Goal: Transaction & Acquisition: Purchase product/service

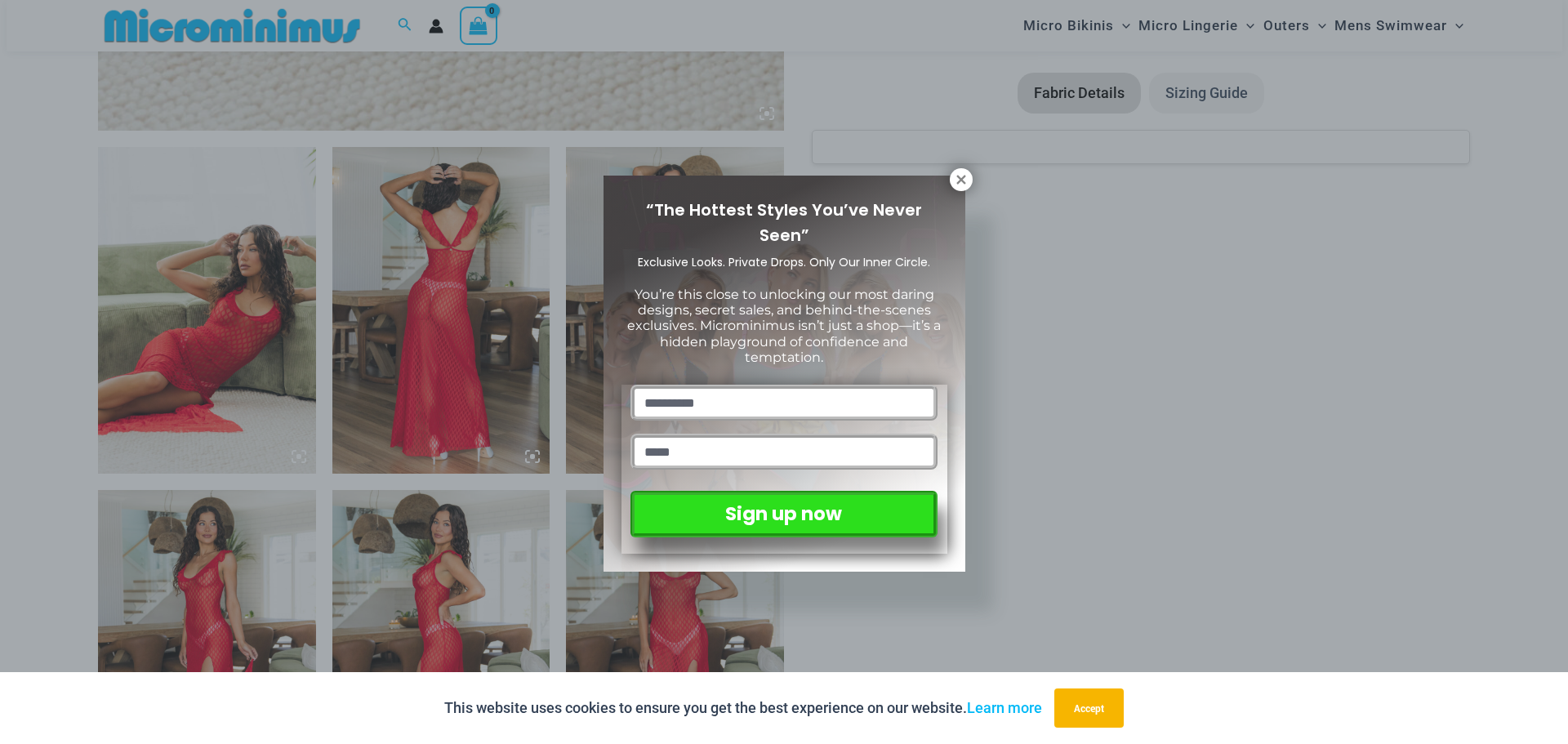
drag, startPoint x: 962, startPoint y: 177, endPoint x: 1012, endPoint y: 286, distance: 119.9
click at [962, 176] on icon at bounding box center [961, 180] width 15 height 15
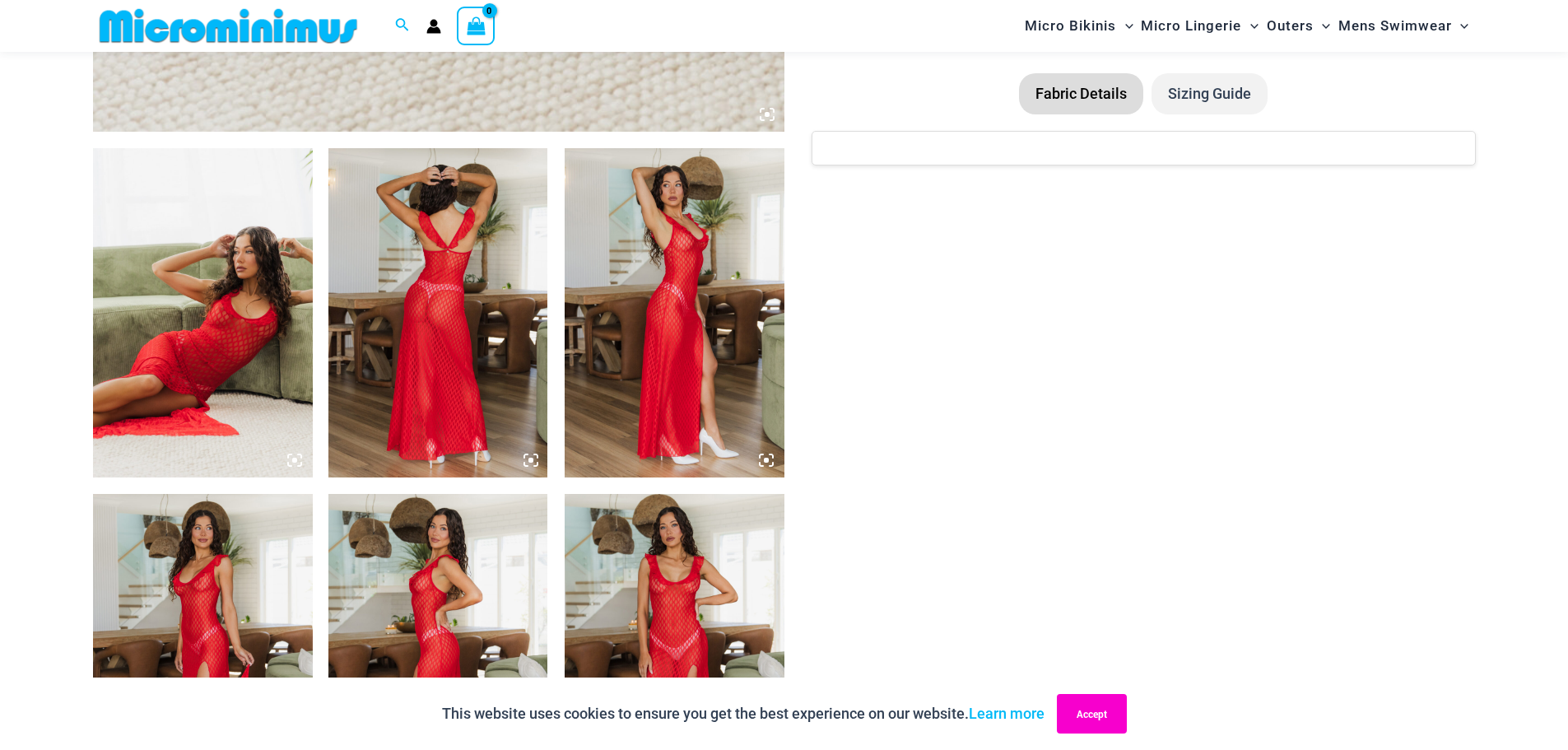
click at [1104, 720] on button "Accept" at bounding box center [1092, 713] width 70 height 39
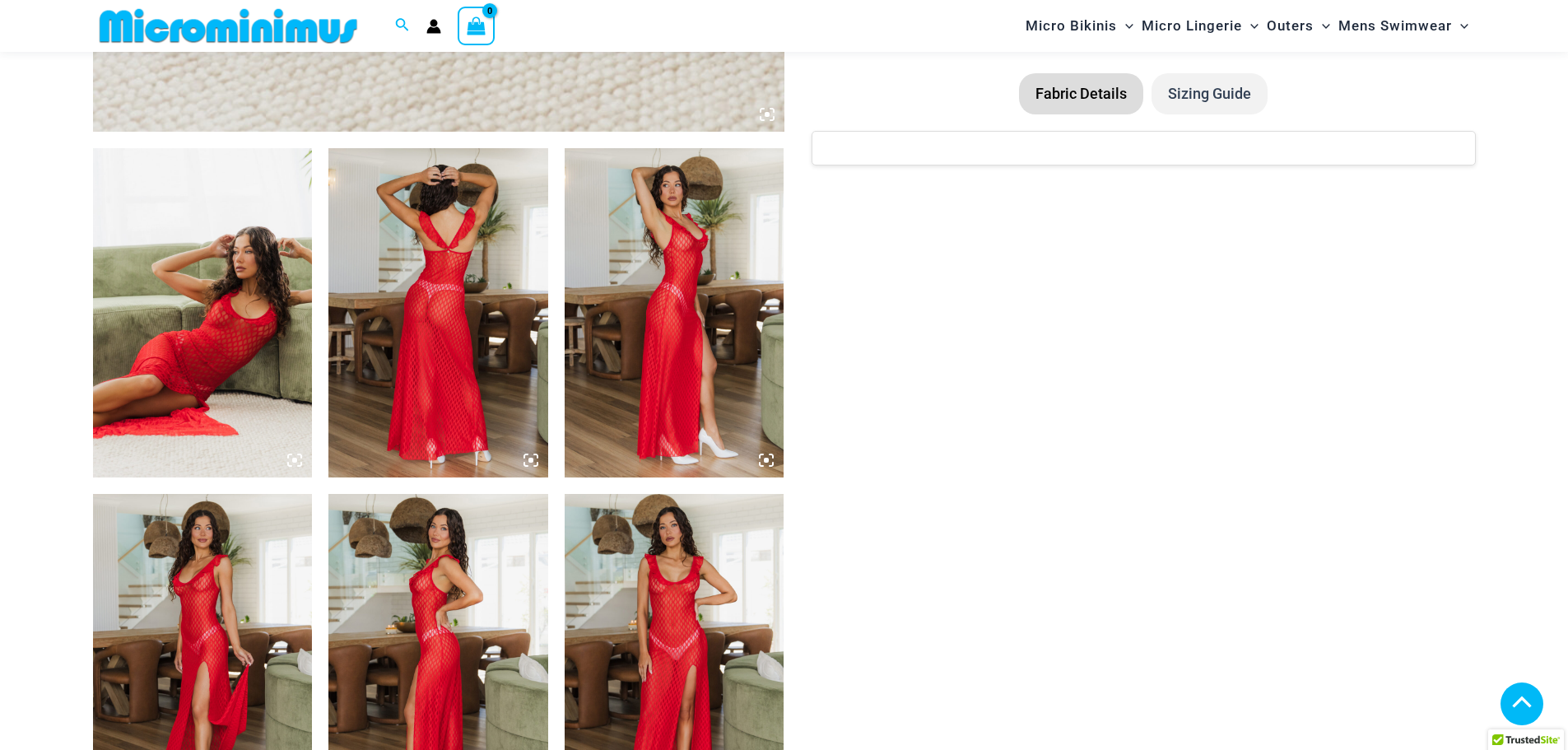
click at [236, 310] on img at bounding box center [203, 314] width 220 height 330
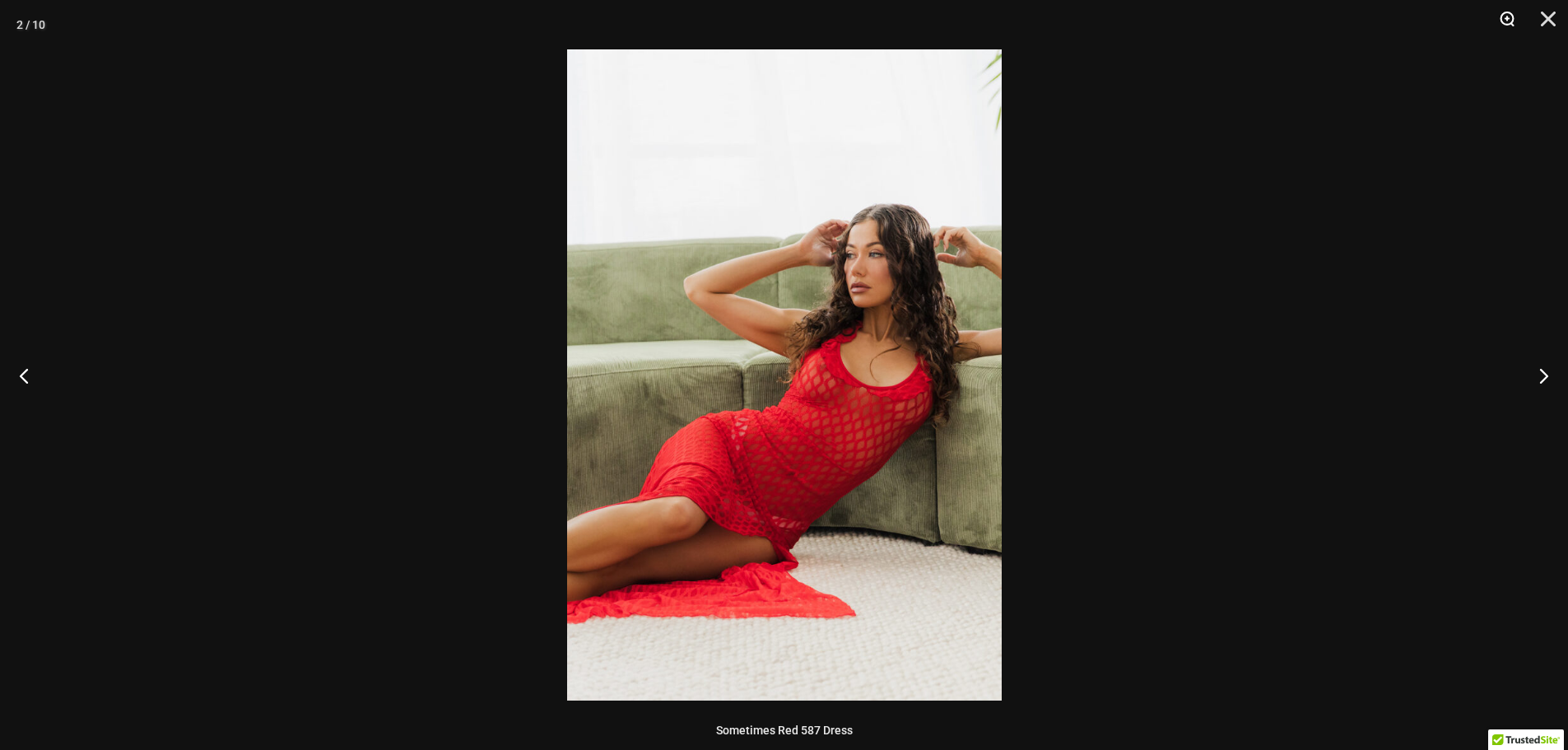
click at [1507, 17] on button "Zoom" at bounding box center [1501, 25] width 41 height 50
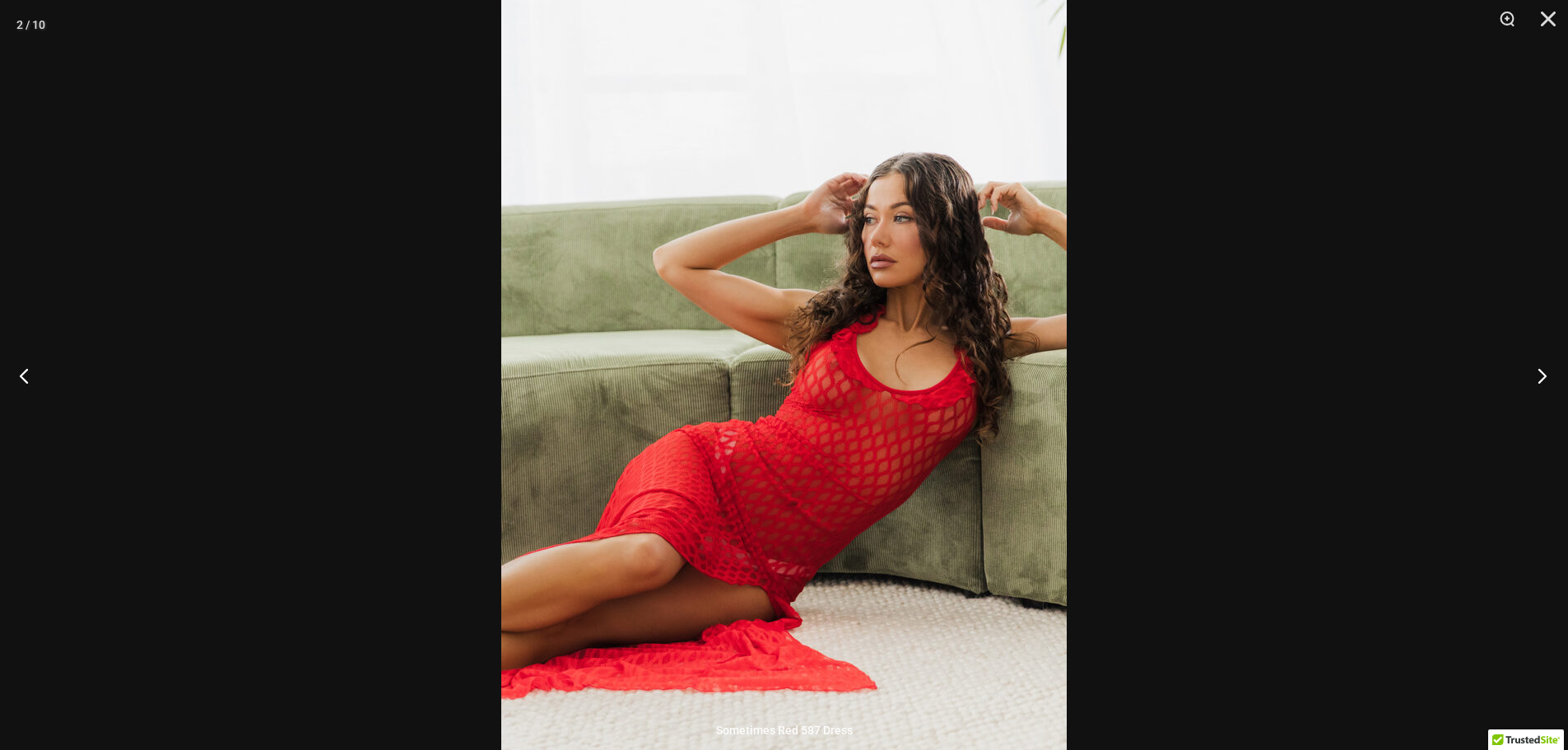
click at [1541, 370] on button "Next" at bounding box center [1537, 375] width 62 height 82
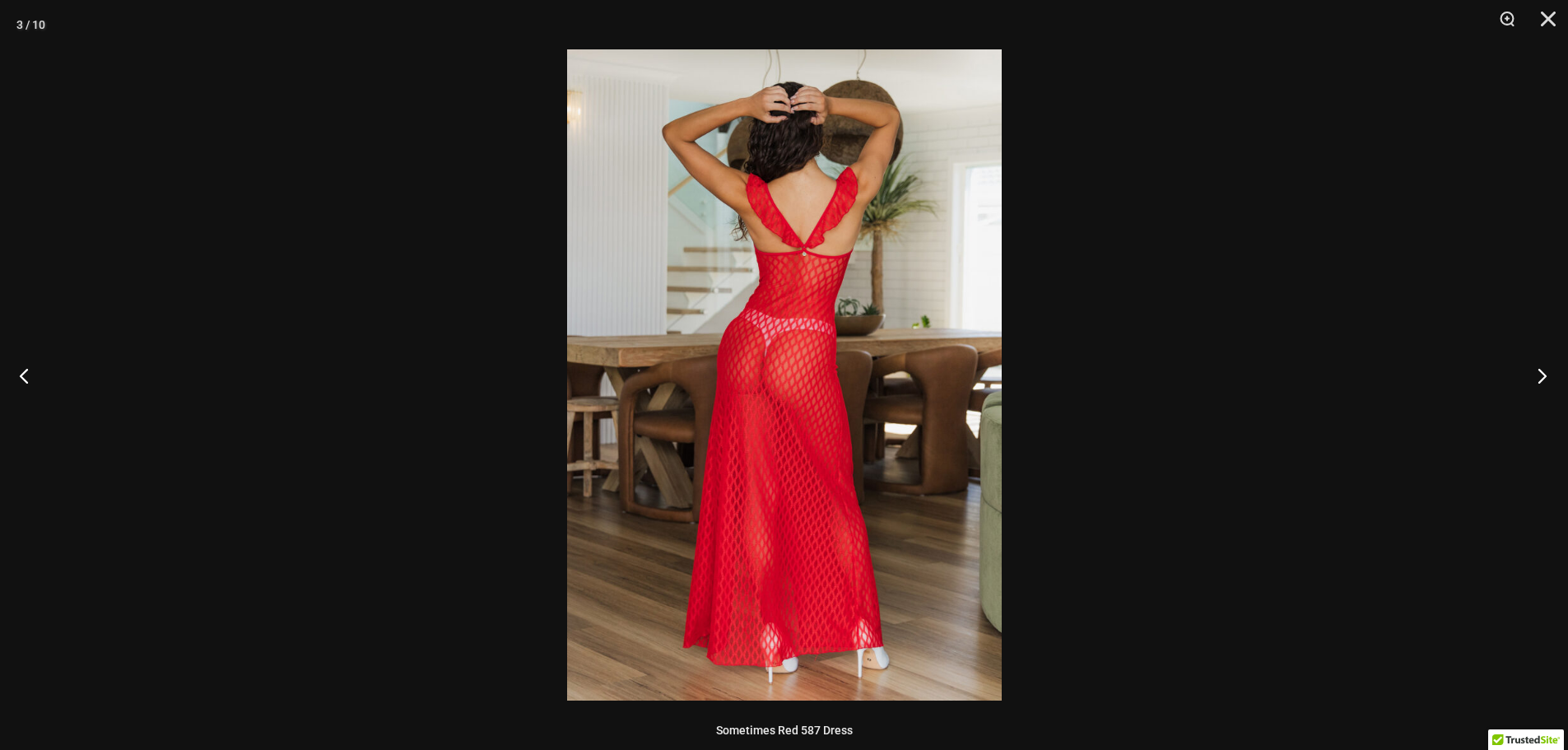
click at [1541, 369] on button "Next" at bounding box center [1537, 375] width 62 height 82
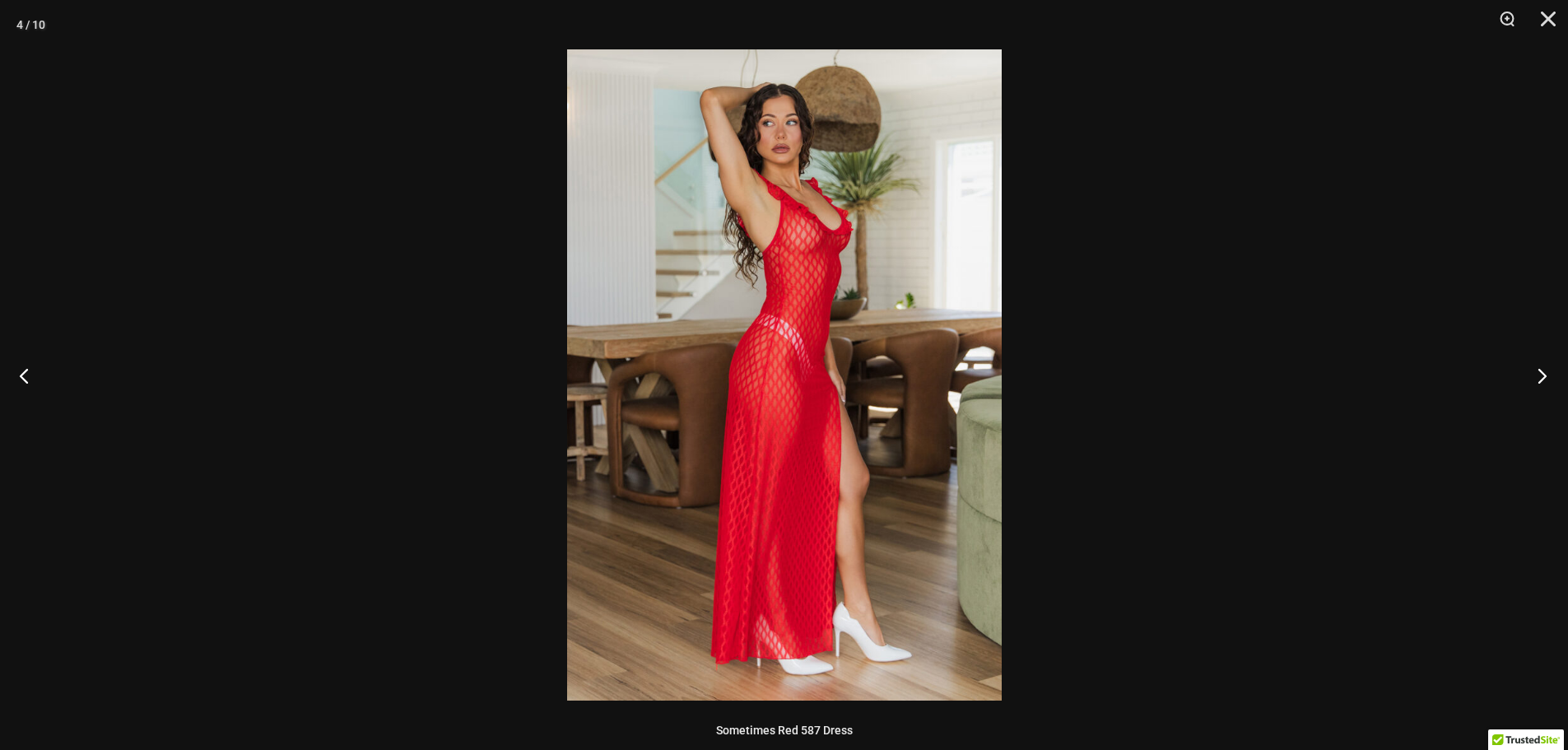
click at [1541, 370] on button "Next" at bounding box center [1537, 375] width 62 height 82
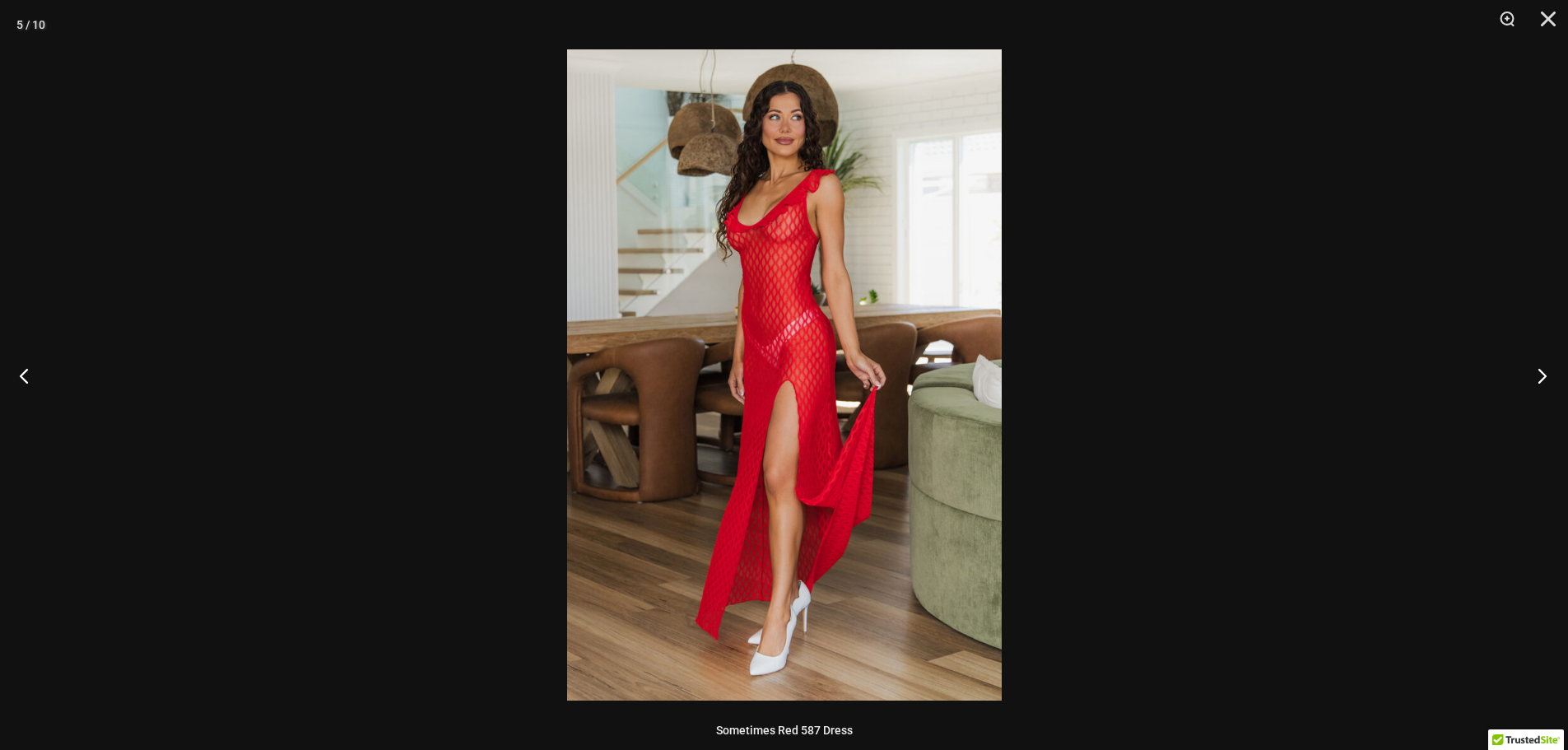
click at [1541, 370] on button "Next" at bounding box center [1537, 375] width 62 height 82
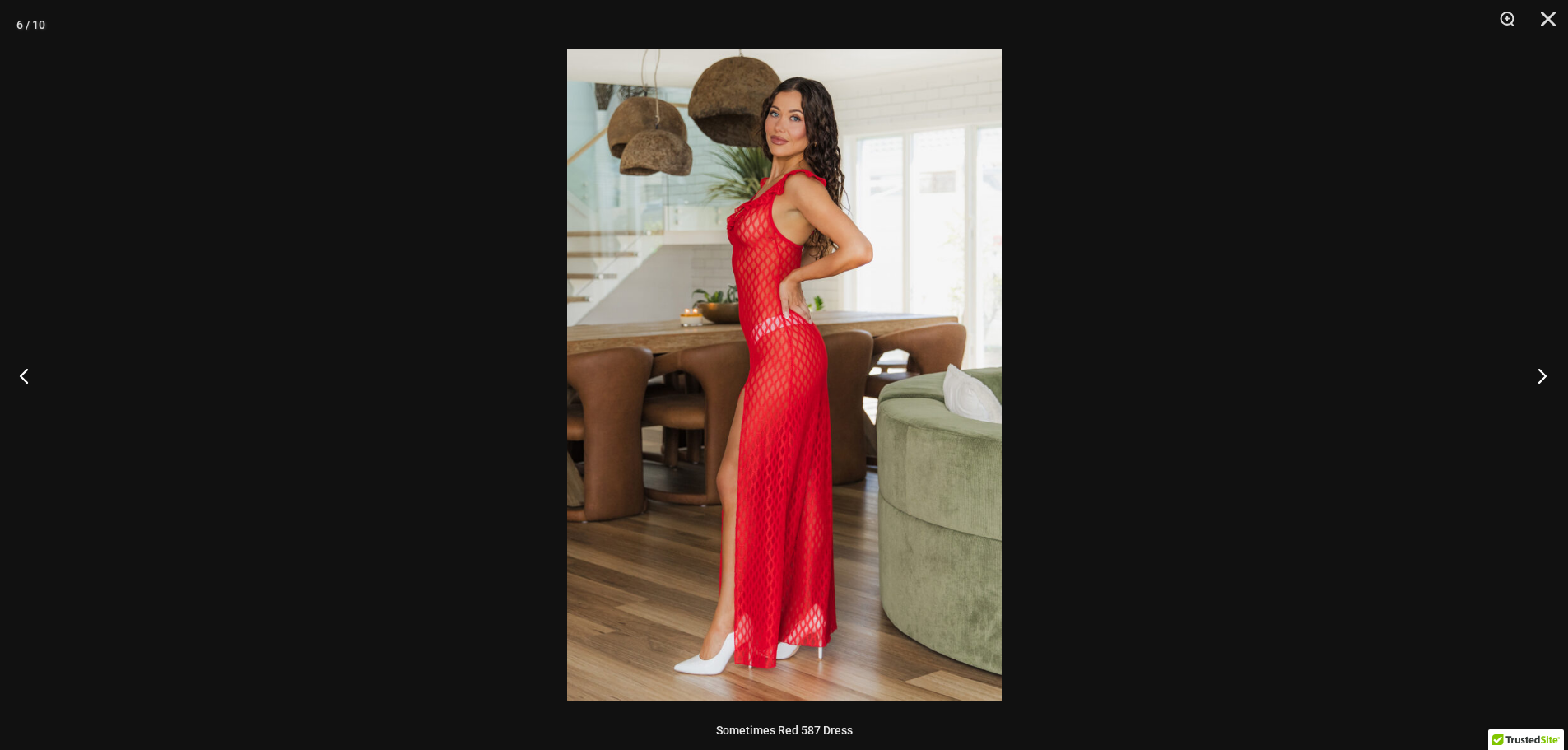
click at [1541, 370] on button "Next" at bounding box center [1537, 375] width 62 height 82
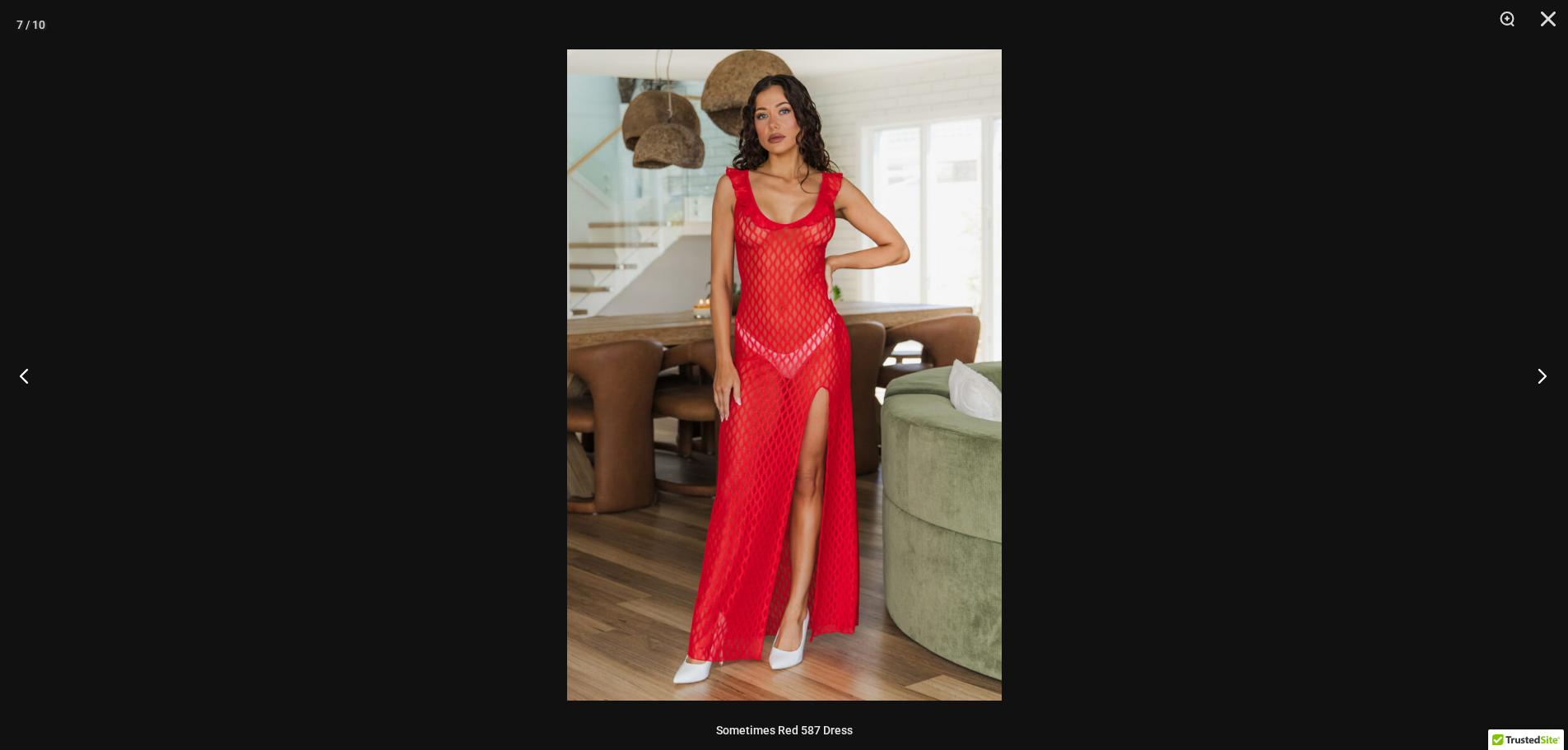
click at [1541, 370] on button "Next" at bounding box center [1537, 375] width 62 height 82
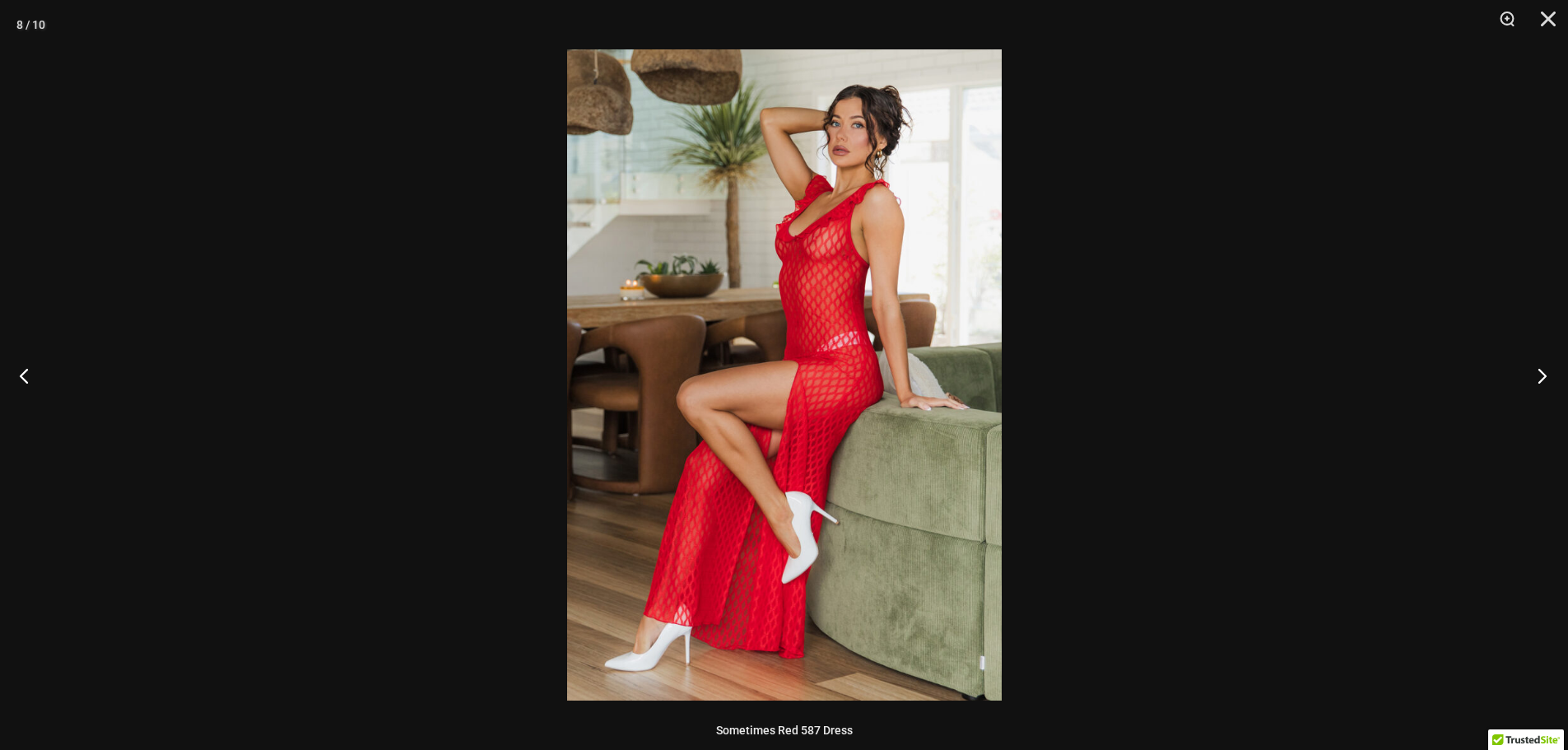
click at [1541, 370] on button "Next" at bounding box center [1537, 375] width 62 height 82
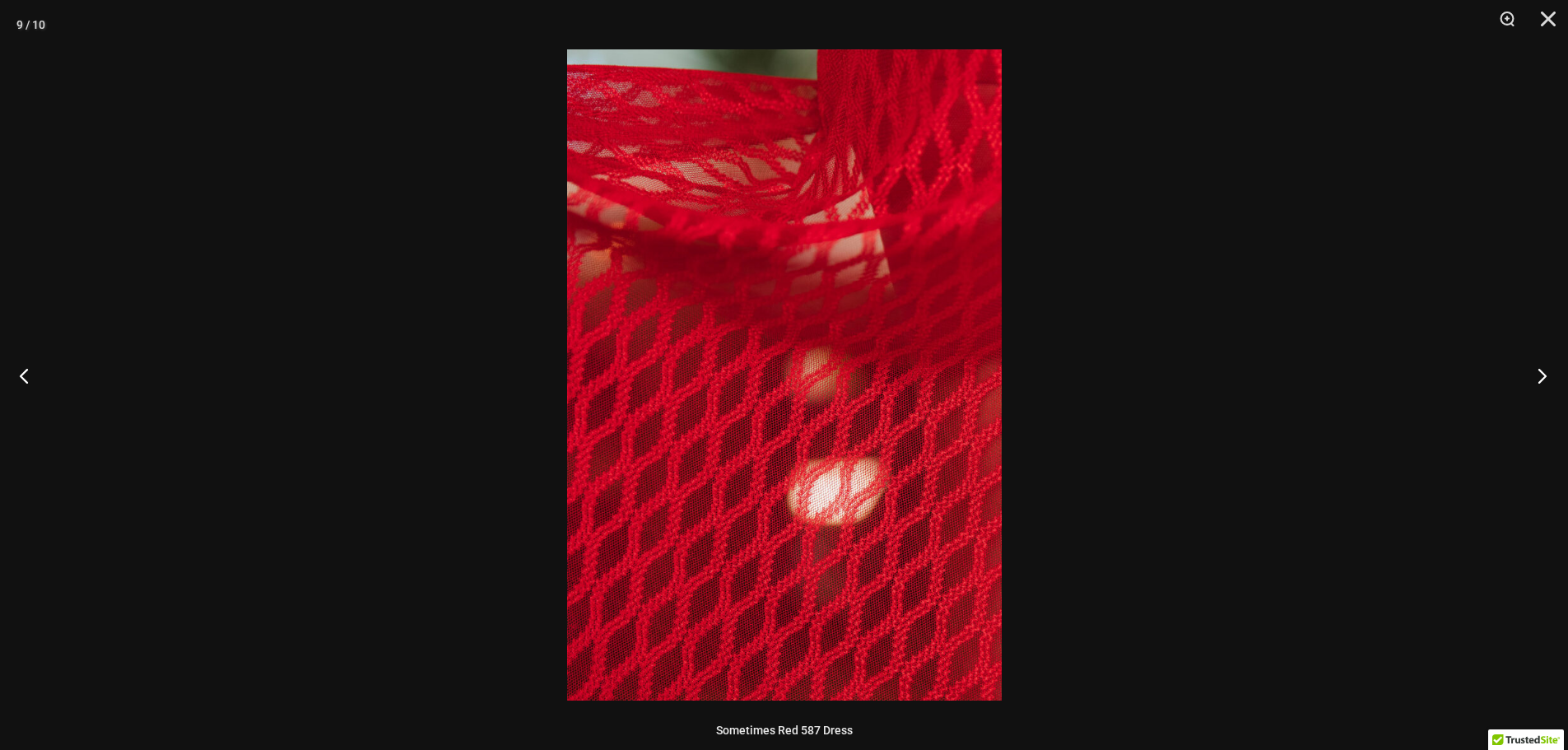
click at [1548, 367] on button "Next" at bounding box center [1537, 375] width 62 height 82
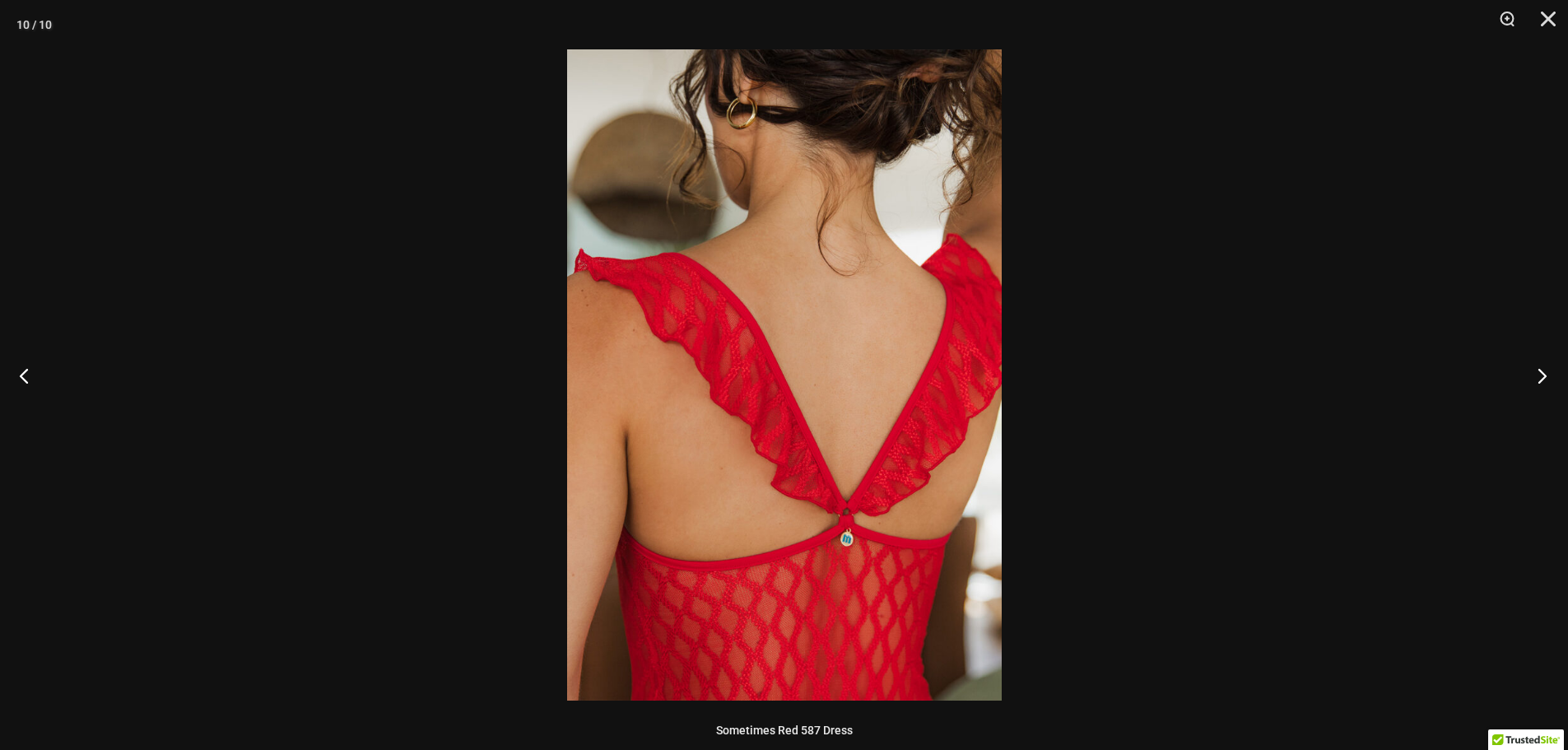
click at [1548, 367] on button "Next" at bounding box center [1537, 375] width 62 height 82
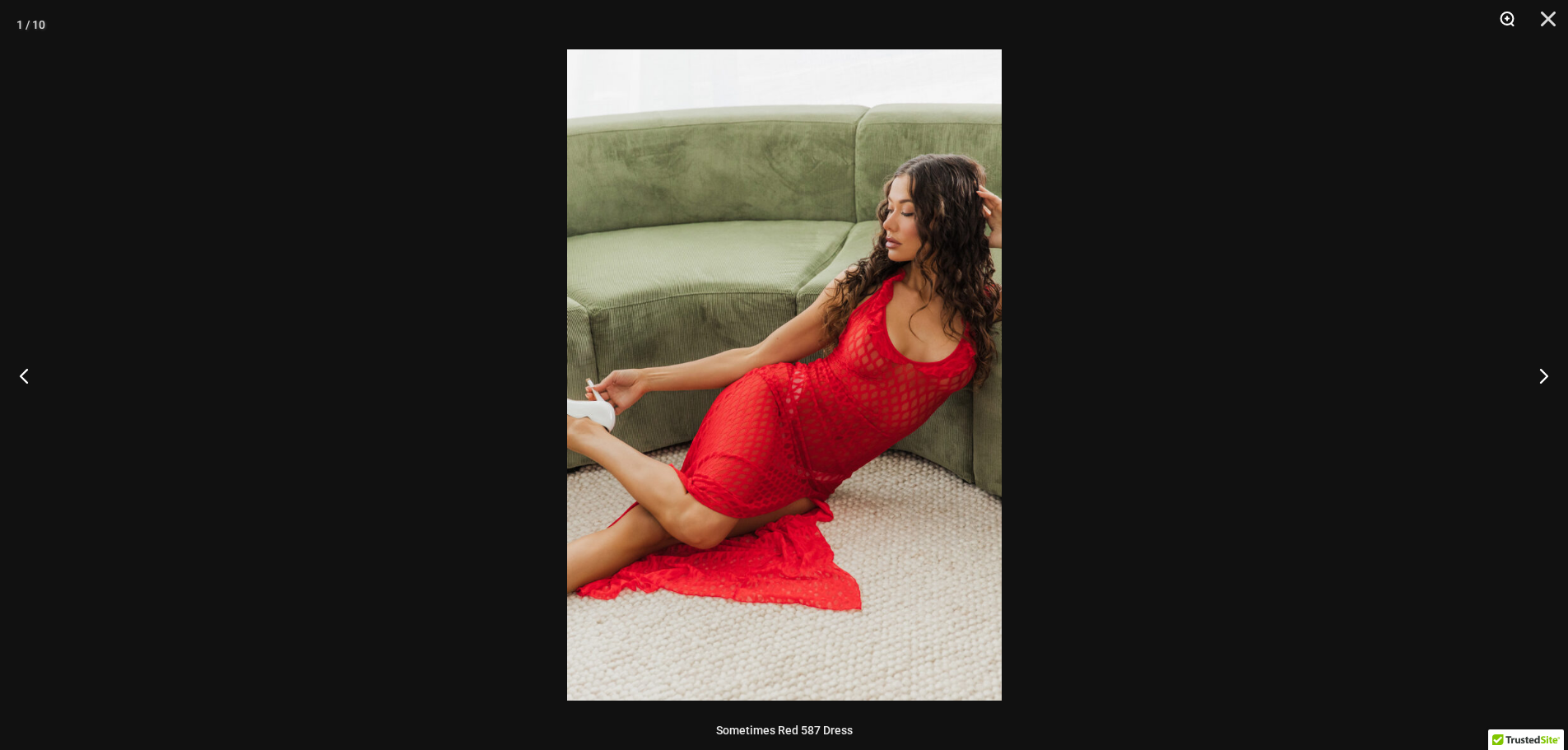
click at [1507, 15] on button "Zoom" at bounding box center [1501, 25] width 41 height 50
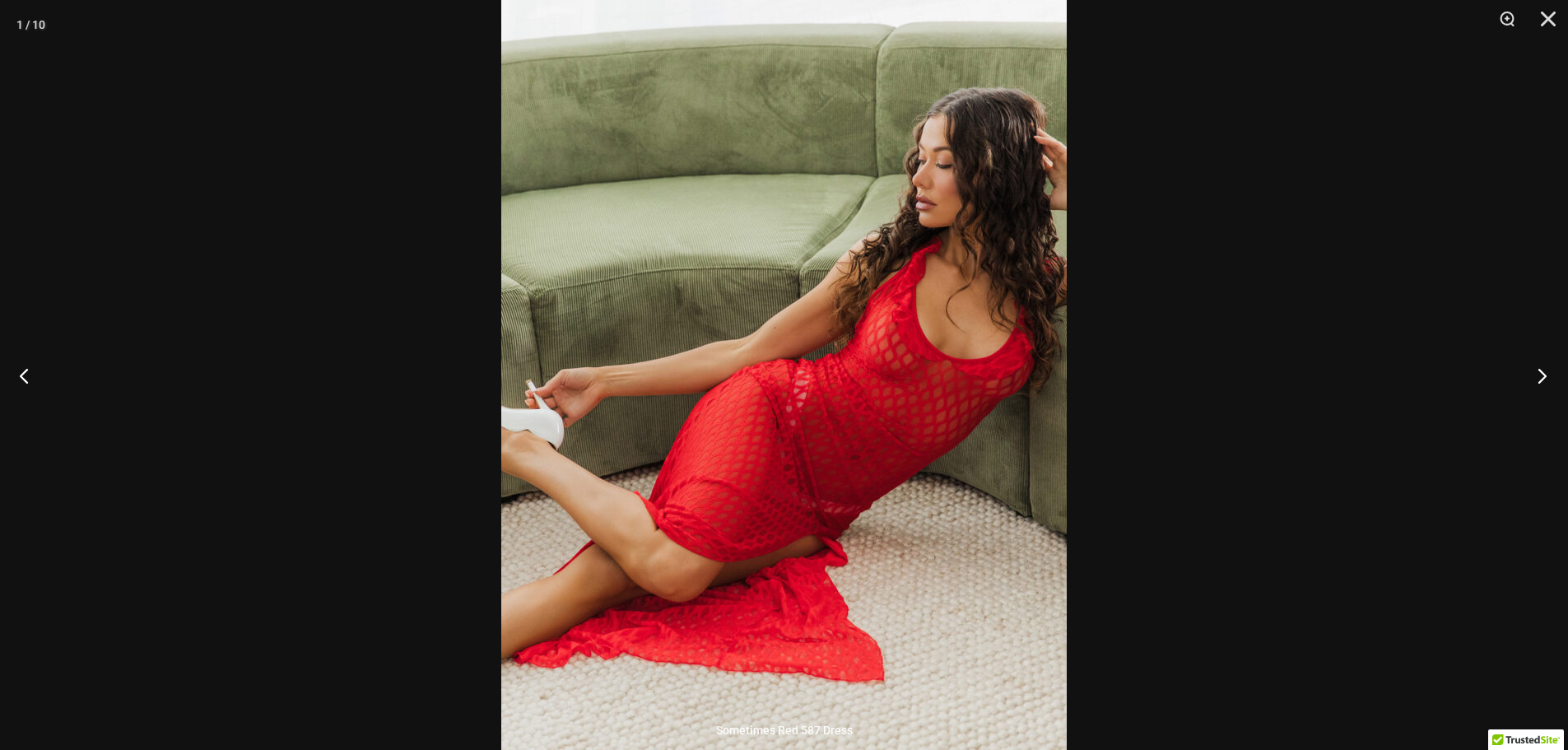
click at [1537, 379] on button "Next" at bounding box center [1537, 375] width 62 height 82
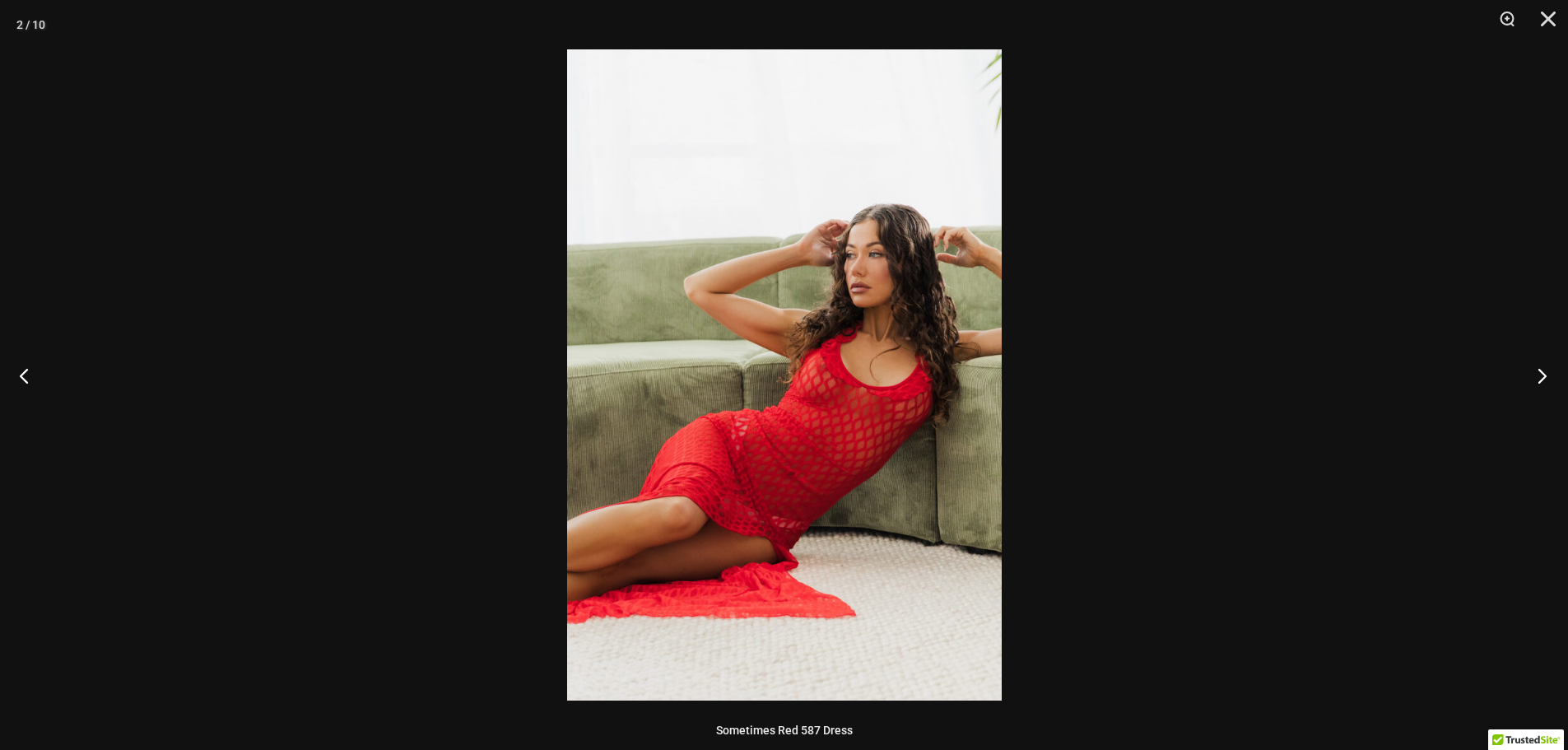
click at [1540, 378] on button "Next" at bounding box center [1537, 375] width 62 height 82
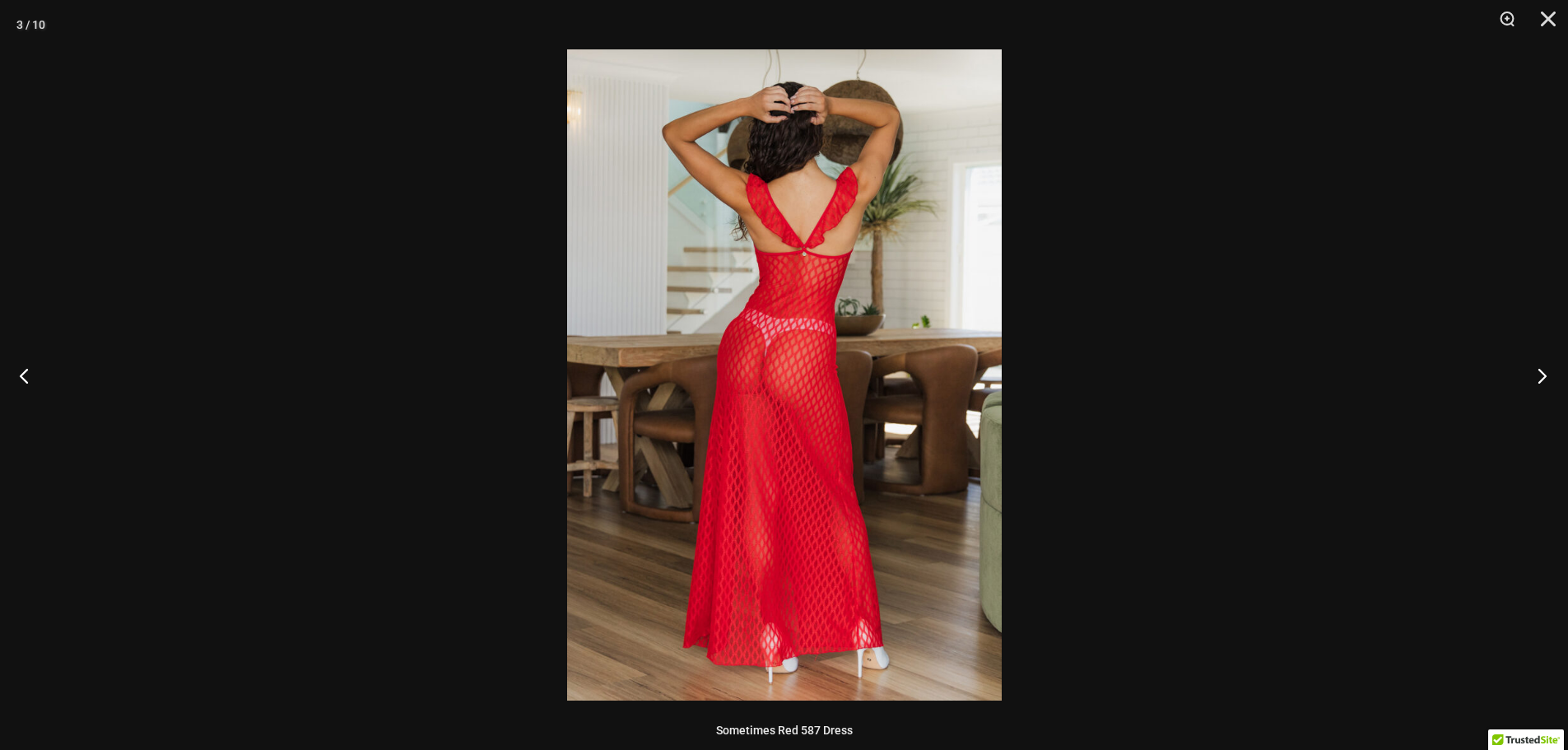
click at [1540, 378] on button "Next" at bounding box center [1537, 375] width 62 height 82
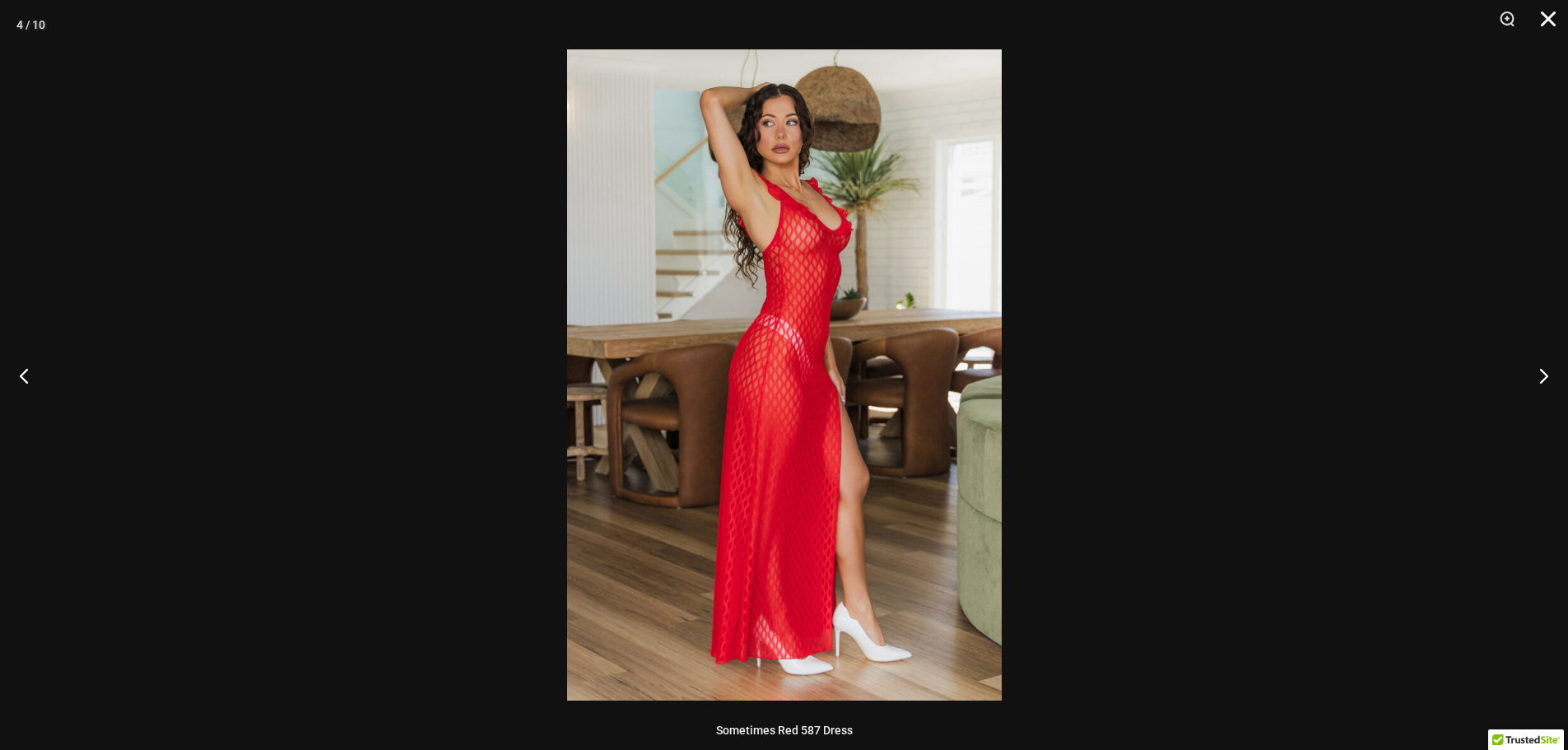
click at [1553, 14] on button "Close" at bounding box center [1542, 25] width 41 height 50
